Goal: Task Accomplishment & Management: Manage account settings

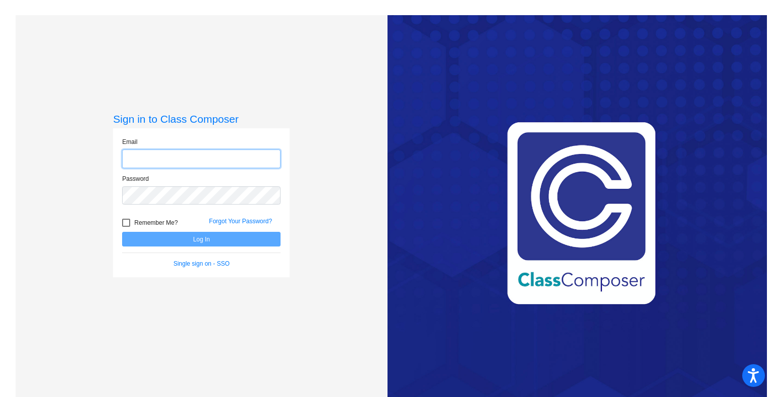
type input "[EMAIL_ADDRESS][PERSON_NAME][DOMAIN_NAME]"
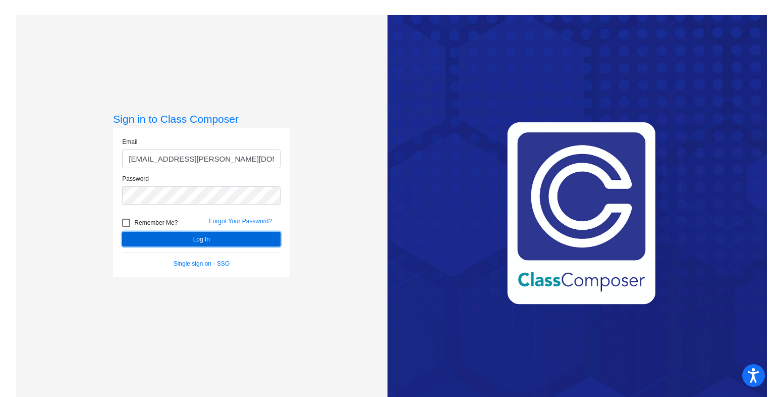
click at [232, 239] on button "Log In" at bounding box center [201, 239] width 158 height 15
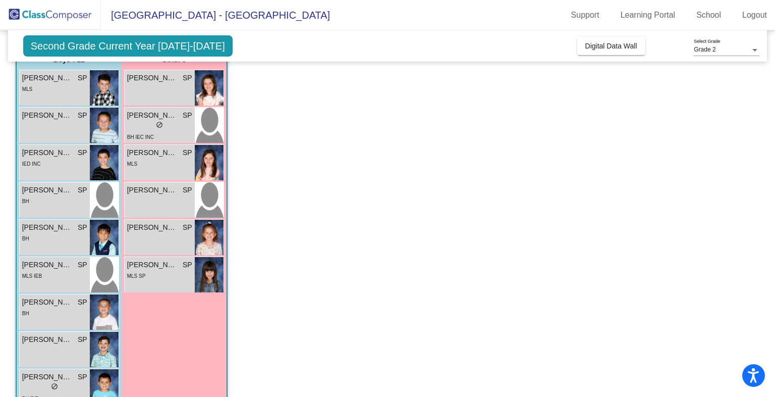
scroll to position [93, 0]
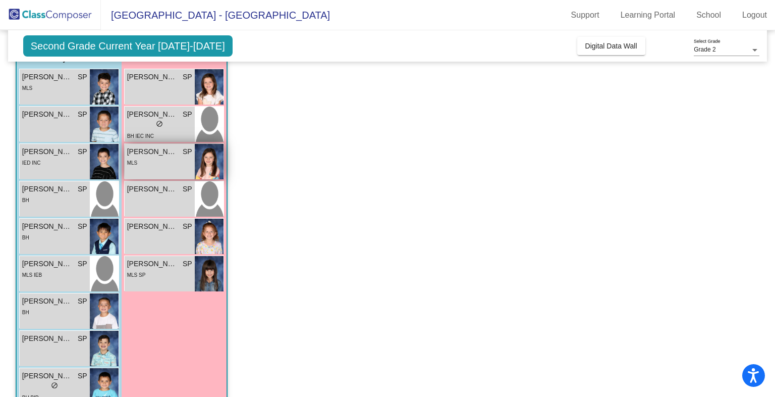
click at [166, 155] on span "[PERSON_NAME]" at bounding box center [152, 151] width 50 height 11
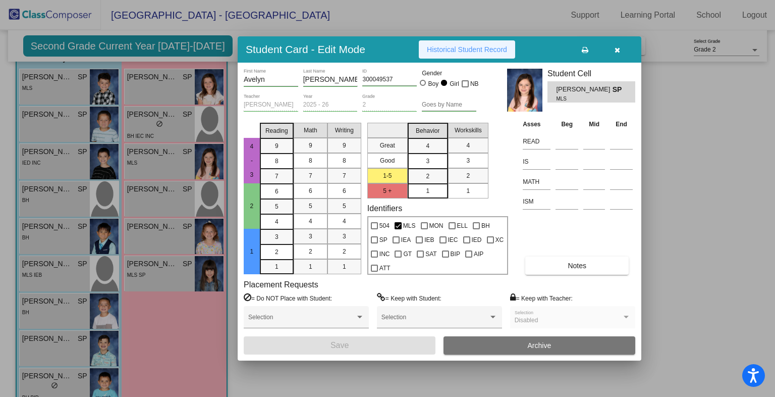
click at [482, 49] on span "Historical Student Record" at bounding box center [467, 49] width 80 height 8
click at [619, 48] on icon "button" at bounding box center [618, 49] width 6 height 7
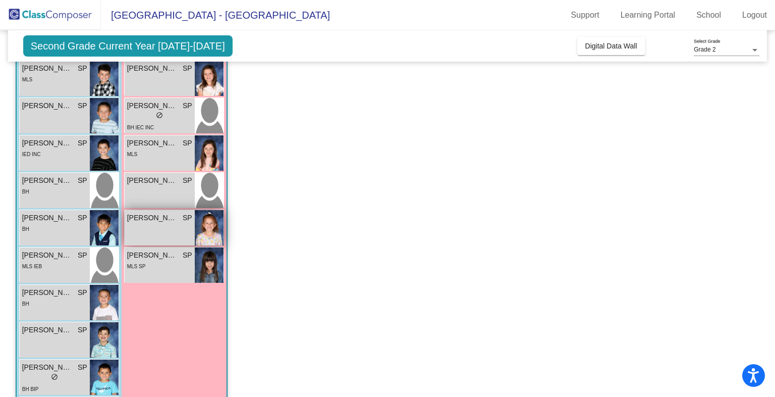
scroll to position [101, 0]
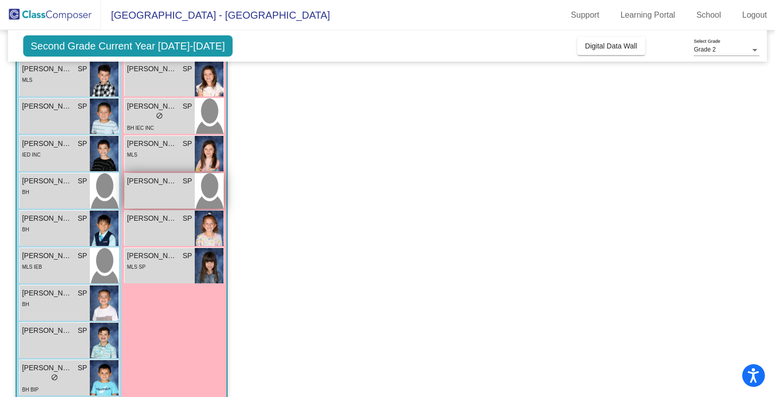
drag, startPoint x: 194, startPoint y: 235, endPoint x: 171, endPoint y: 194, distance: 47.0
click at [171, 194] on div "[PERSON_NAME] SP lock do_not_disturb_alt" at bounding box center [160, 190] width 70 height 35
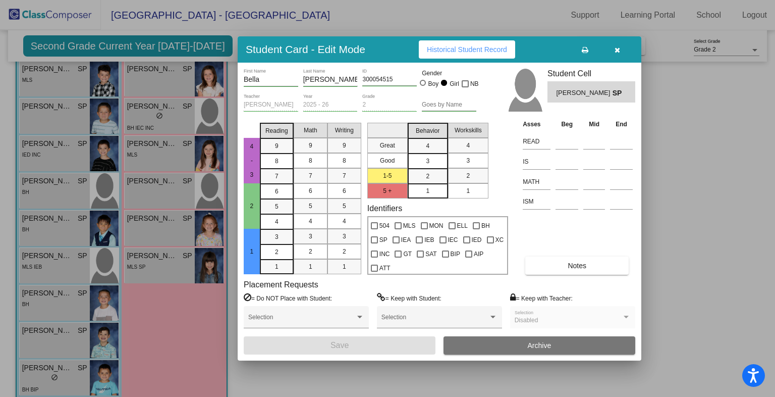
click at [478, 50] on span "Historical Student Record" at bounding box center [467, 49] width 80 height 8
click at [154, 262] on div at bounding box center [387, 198] width 775 height 397
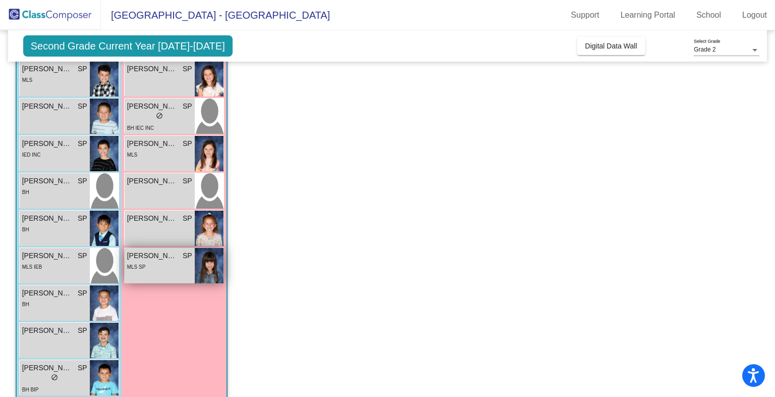
click at [151, 259] on span "[PERSON_NAME]" at bounding box center [152, 255] width 50 height 11
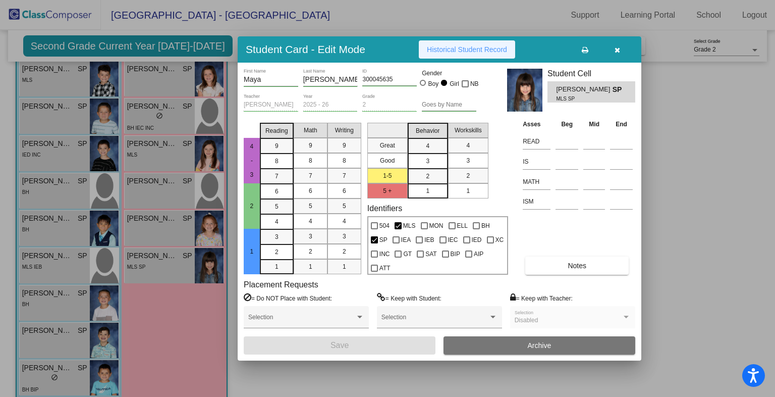
click at [477, 53] on span "Historical Student Record" at bounding box center [467, 49] width 80 height 8
click at [166, 118] on div at bounding box center [387, 198] width 775 height 397
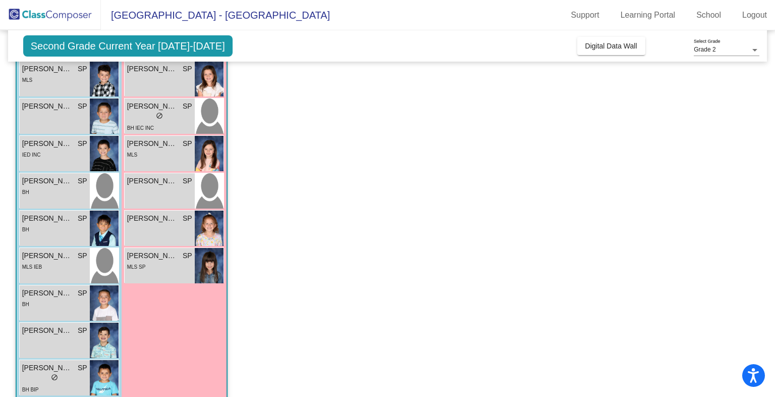
click at [166, 118] on div "lock do_not_disturb_alt" at bounding box center [159, 117] width 65 height 11
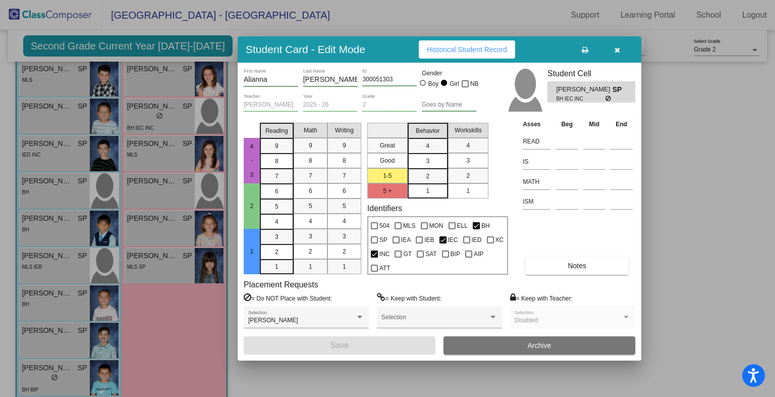
click at [476, 49] on span "Historical Student Record" at bounding box center [467, 49] width 80 height 8
click at [196, 85] on div at bounding box center [387, 198] width 775 height 397
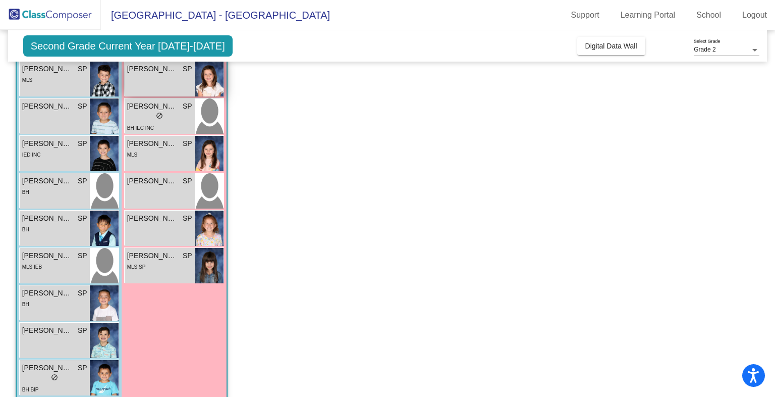
click at [198, 84] on img at bounding box center [209, 78] width 29 height 35
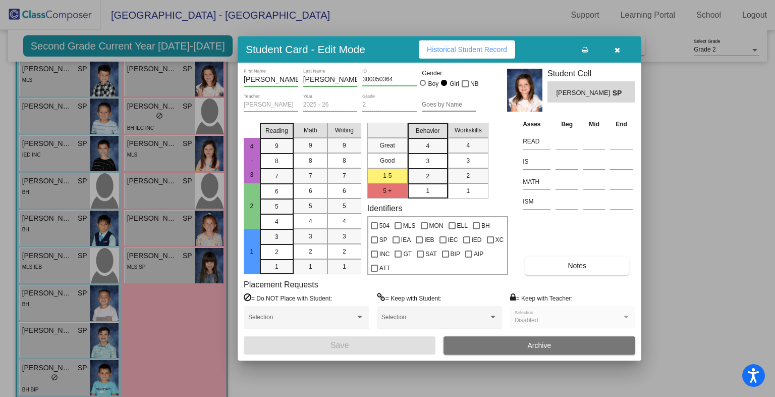
click at [478, 55] on button "Historical Student Record" at bounding box center [467, 49] width 96 height 18
click at [49, 89] on div at bounding box center [387, 198] width 775 height 397
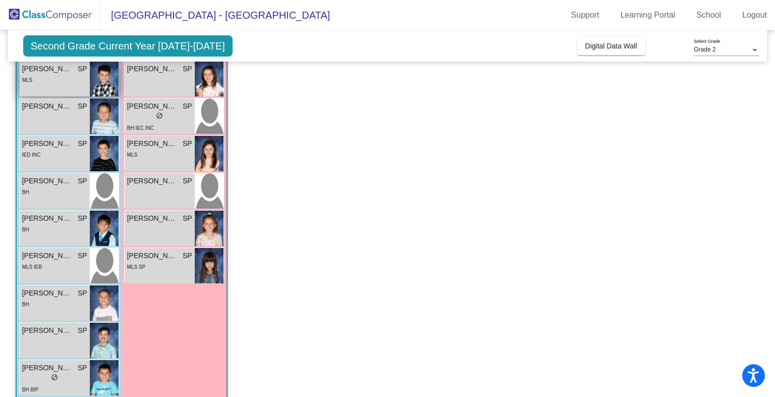
click at [57, 81] on div "MLS" at bounding box center [54, 79] width 65 height 11
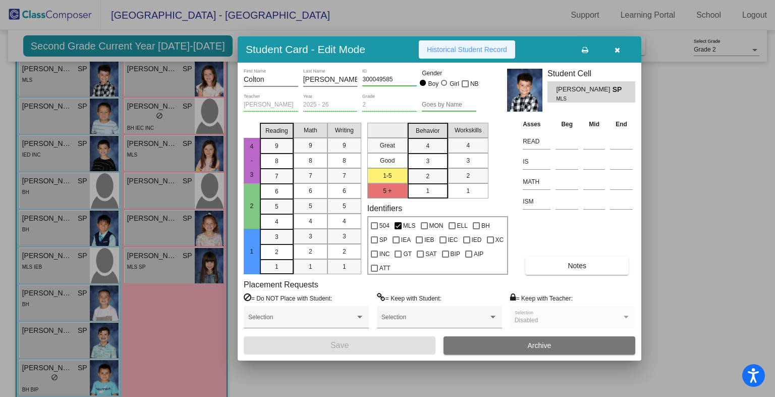
click at [468, 48] on span "Historical Student Record" at bounding box center [467, 49] width 80 height 8
click at [615, 50] on icon "button" at bounding box center [618, 49] width 6 height 7
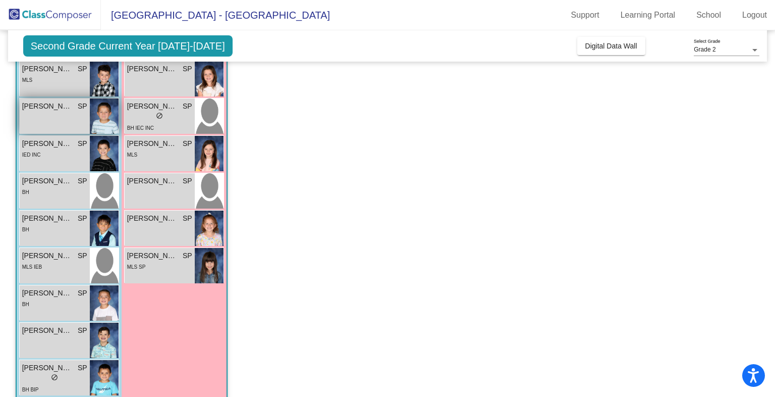
click at [69, 127] on div "[PERSON_NAME] SP lock do_not_disturb_alt" at bounding box center [55, 115] width 70 height 35
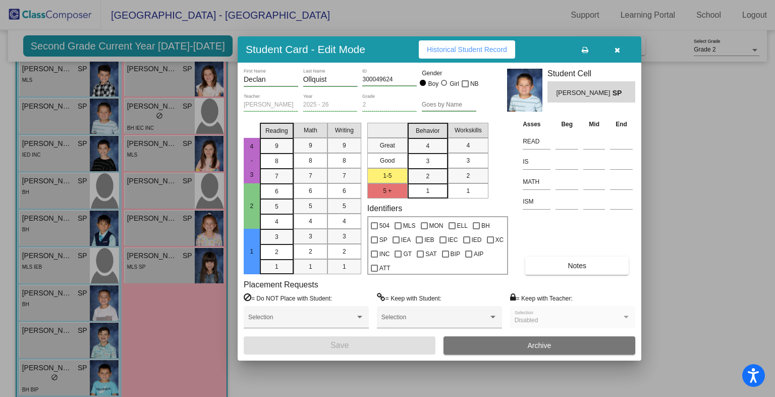
click at [446, 53] on span "Historical Student Record" at bounding box center [467, 49] width 80 height 8
click at [50, 155] on div at bounding box center [387, 198] width 775 height 397
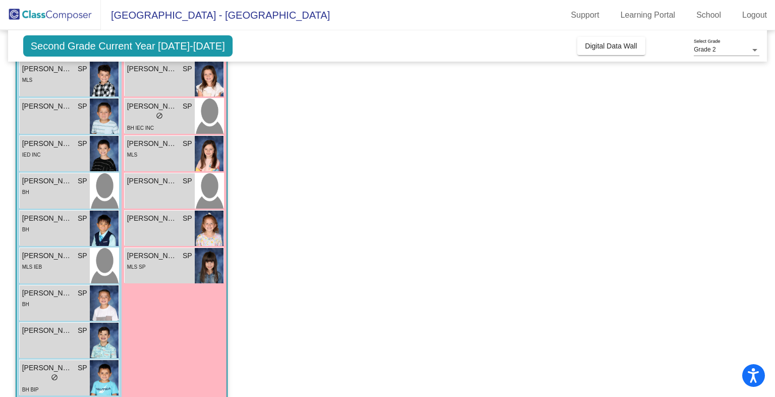
click at [50, 155] on div "IED INC" at bounding box center [54, 154] width 65 height 11
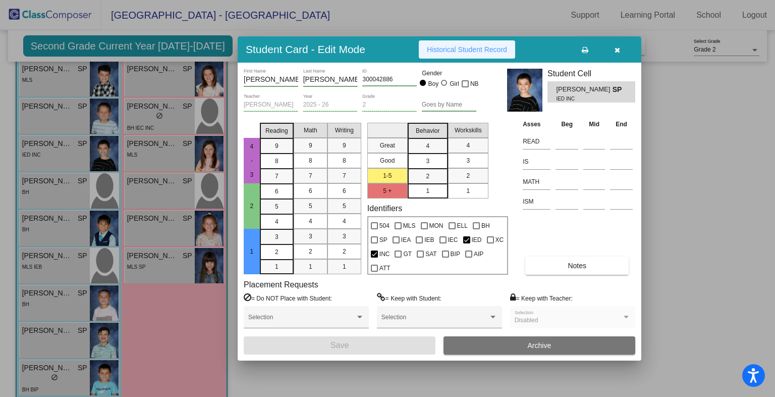
click at [452, 54] on button "Historical Student Record" at bounding box center [467, 49] width 96 height 18
click at [66, 194] on div at bounding box center [387, 198] width 775 height 397
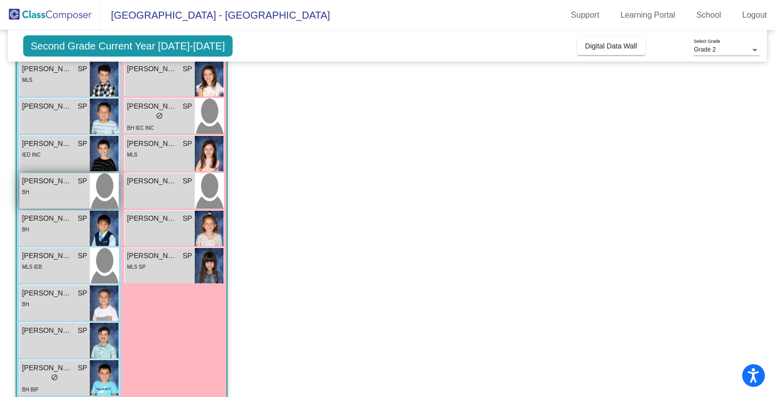
click at [68, 192] on div "BH" at bounding box center [54, 191] width 65 height 11
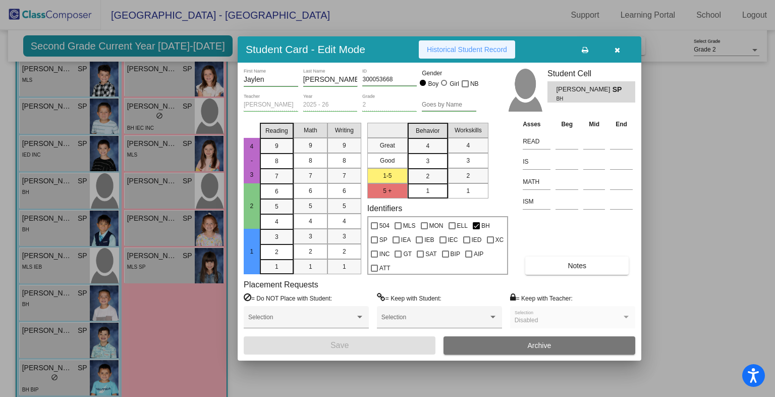
click at [482, 49] on span "Historical Student Record" at bounding box center [467, 49] width 80 height 8
click at [521, 350] on button "Archive" at bounding box center [540, 345] width 192 height 18
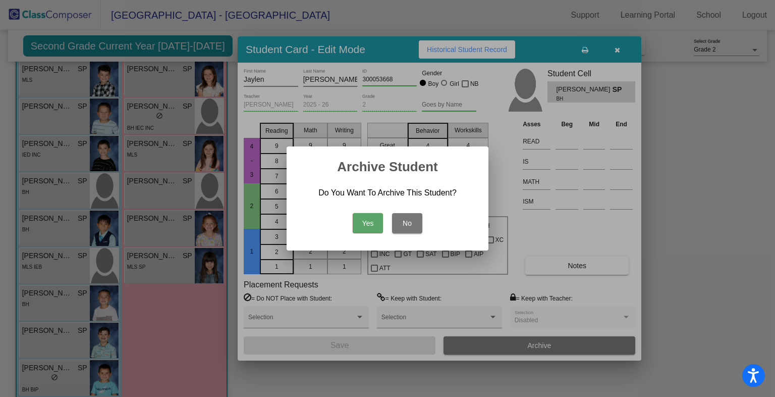
click at [364, 221] on button "Yes" at bounding box center [368, 223] width 30 height 20
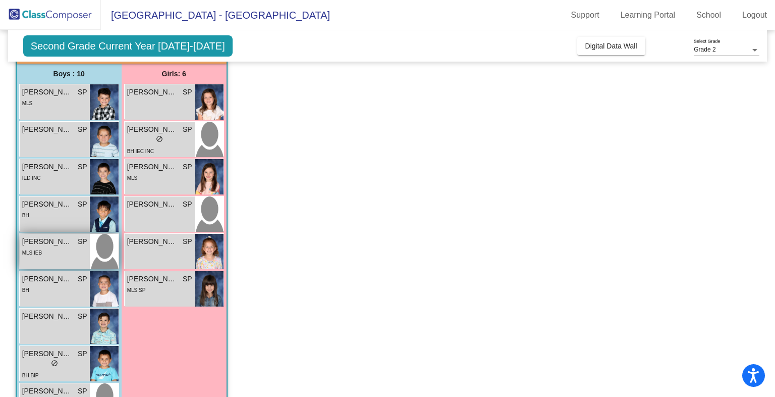
scroll to position [79, 0]
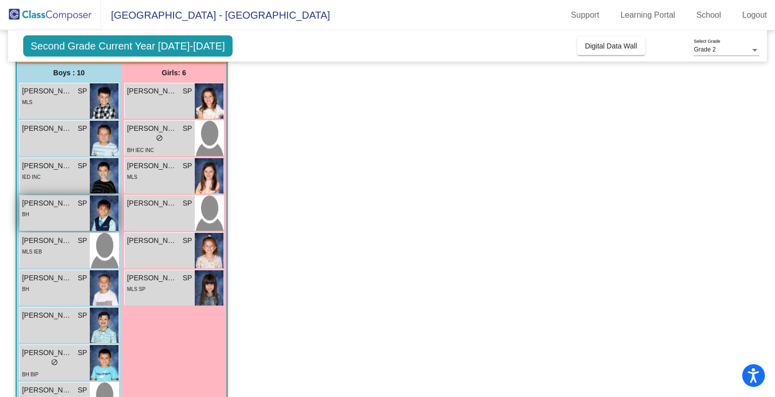
click at [69, 215] on div "BH" at bounding box center [54, 213] width 65 height 11
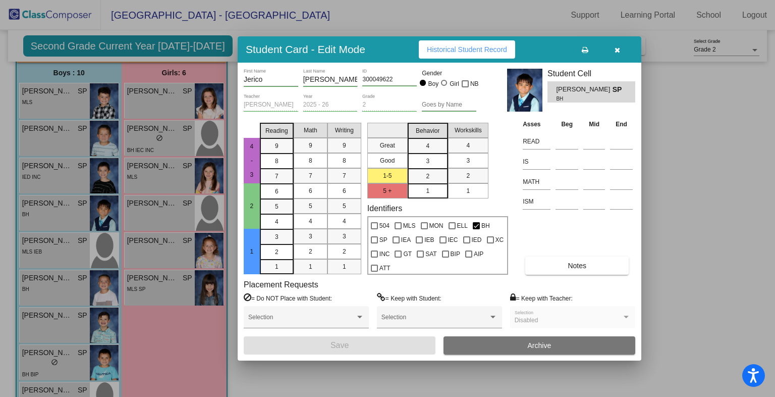
click at [458, 48] on span "Historical Student Record" at bounding box center [467, 49] width 80 height 8
click at [57, 252] on div at bounding box center [387, 198] width 775 height 397
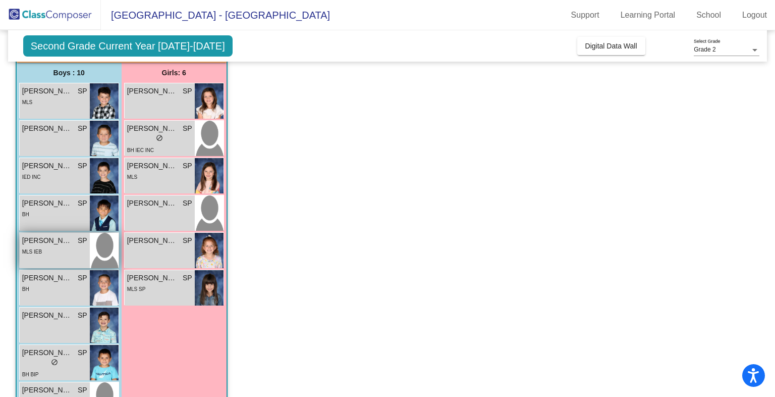
click at [59, 254] on div "MLS IEB" at bounding box center [54, 251] width 65 height 11
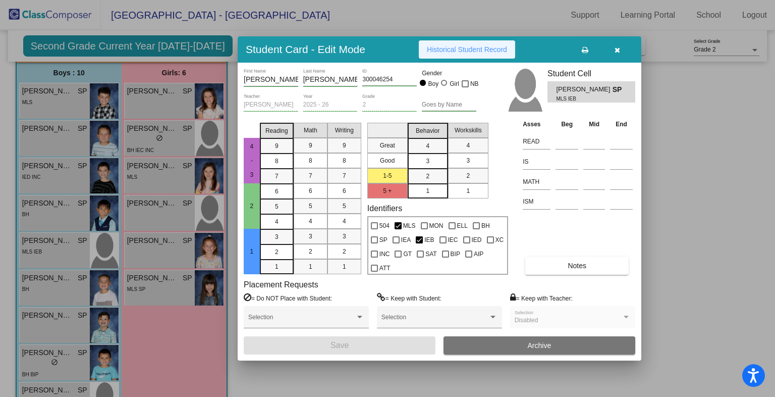
click at [469, 51] on span "Historical Student Record" at bounding box center [467, 49] width 80 height 8
click at [59, 297] on div at bounding box center [387, 198] width 775 height 397
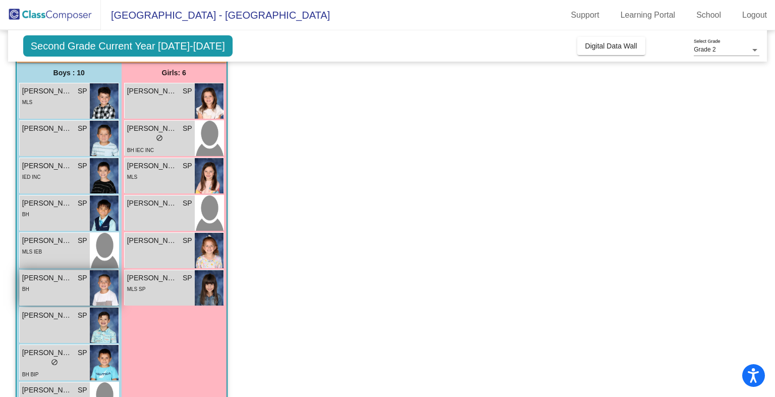
click at [62, 276] on span "[PERSON_NAME]" at bounding box center [47, 278] width 50 height 11
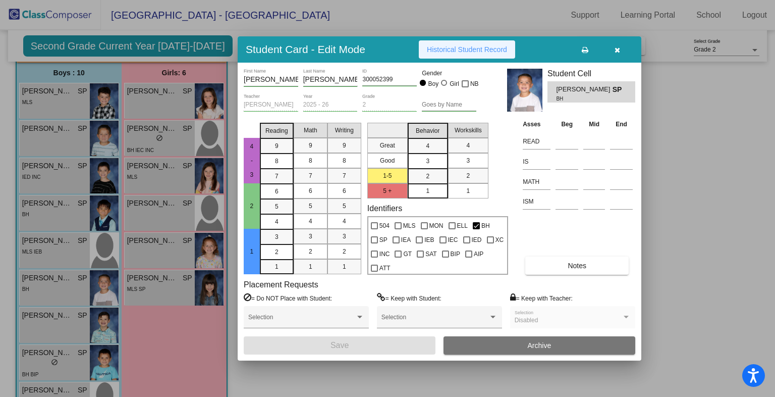
click at [475, 49] on span "Historical Student Record" at bounding box center [467, 49] width 80 height 8
click at [61, 322] on div at bounding box center [387, 198] width 775 height 397
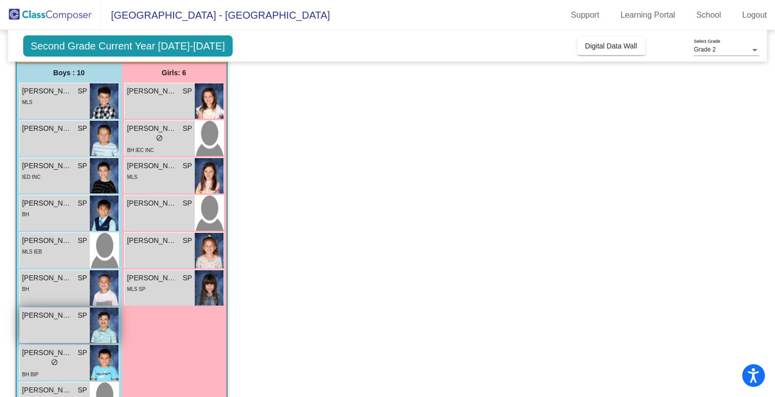
click at [50, 328] on div "[PERSON_NAME] SP lock do_not_disturb_alt" at bounding box center [55, 324] width 70 height 35
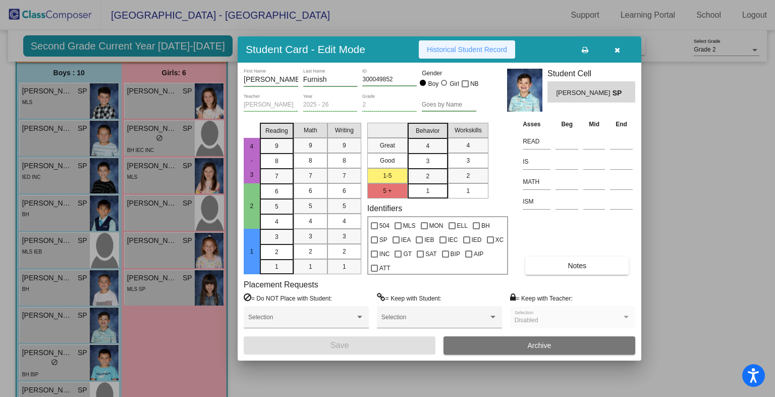
click at [480, 55] on button "Historical Student Record" at bounding box center [467, 49] width 96 height 18
click at [65, 358] on div at bounding box center [387, 198] width 775 height 397
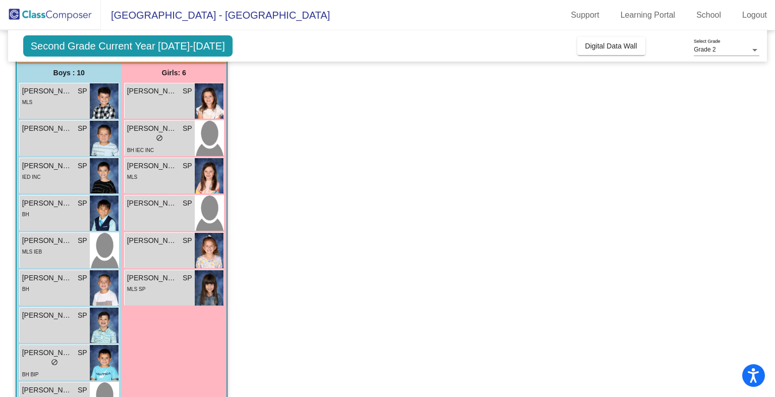
click at [65, 358] on div "lock do_not_disturb_alt" at bounding box center [54, 363] width 65 height 11
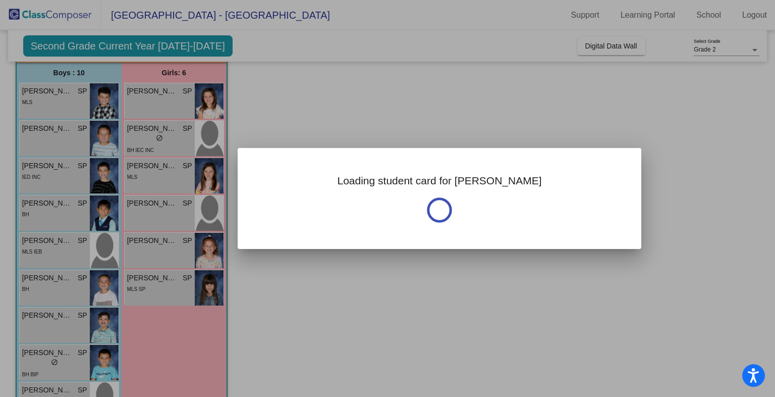
click at [65, 358] on div at bounding box center [387, 198] width 775 height 397
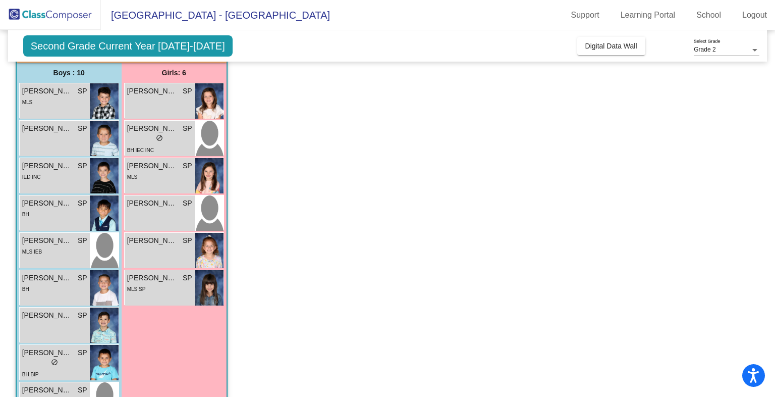
click at [65, 358] on div "lock do_not_disturb_alt" at bounding box center [54, 363] width 65 height 11
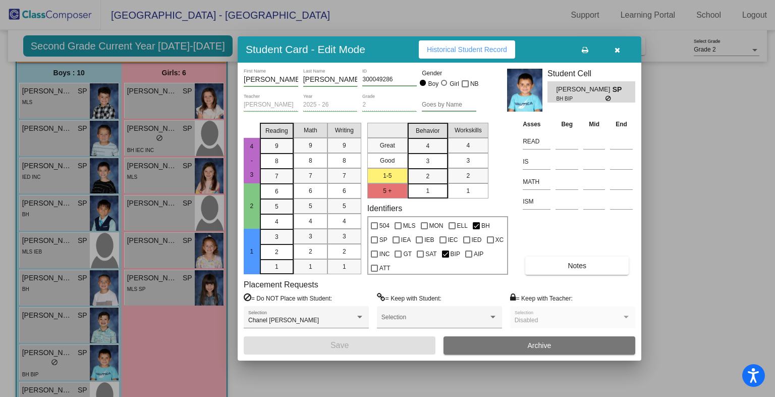
click at [480, 51] on span "Historical Student Record" at bounding box center [467, 49] width 80 height 8
click at [620, 51] on icon "button" at bounding box center [618, 49] width 6 height 7
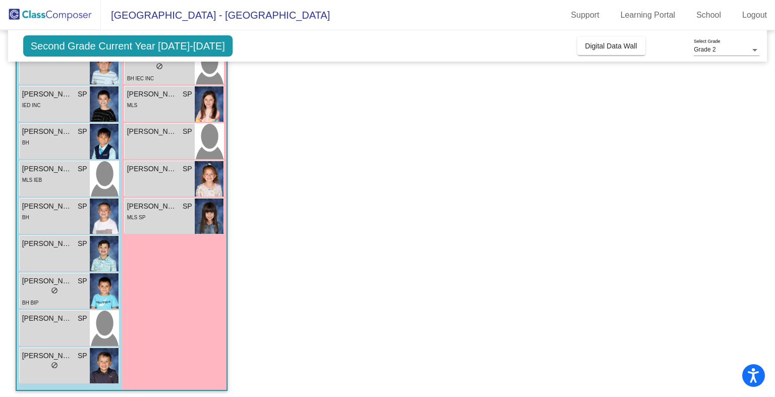
scroll to position [153, 0]
